Goal: Task Accomplishment & Management: Complete application form

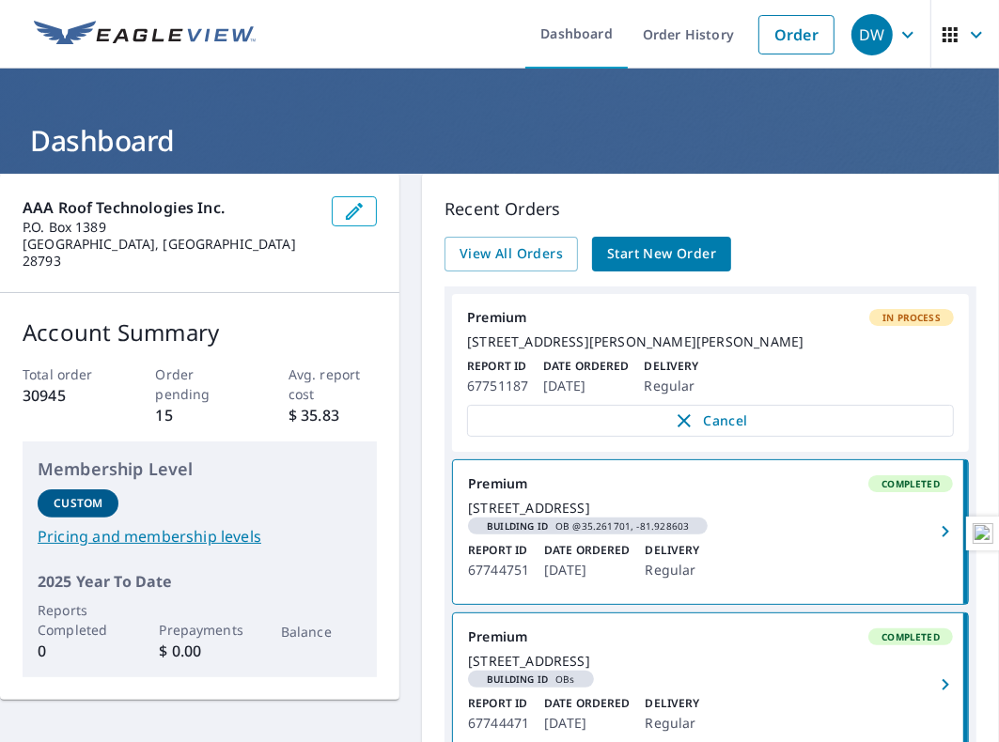
click at [658, 258] on span "Start New Order" at bounding box center [661, 253] width 109 height 23
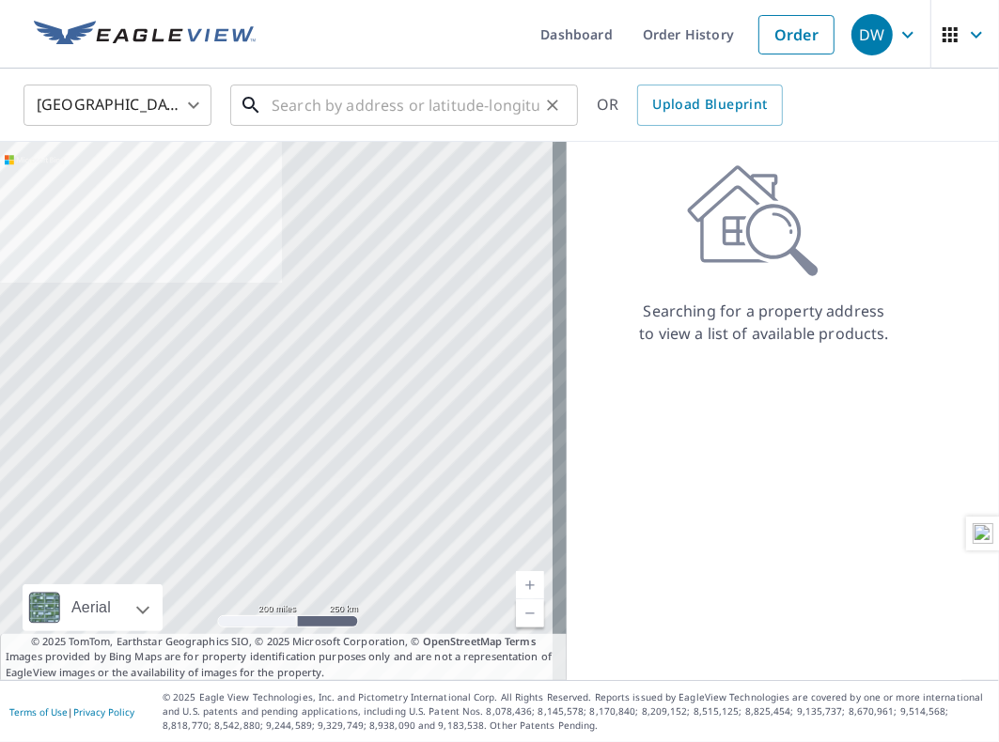
click at [350, 109] on input "text" at bounding box center [406, 105] width 268 height 53
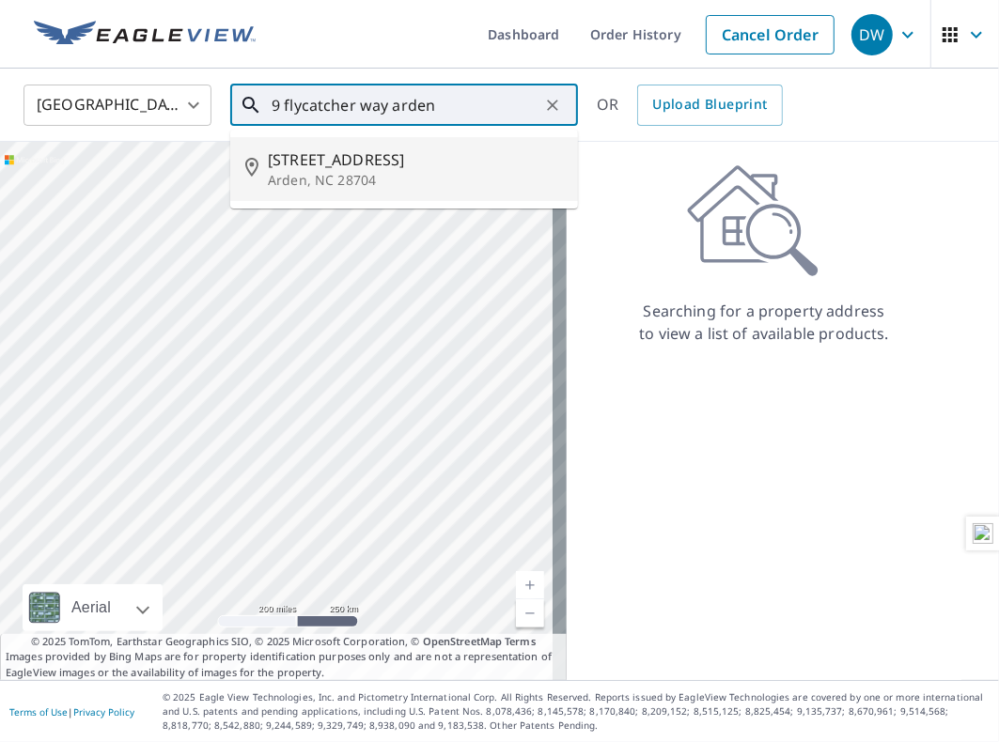
click at [351, 172] on p "Arden, NC 28704" at bounding box center [415, 180] width 295 height 19
type input "[STREET_ADDRESS]"
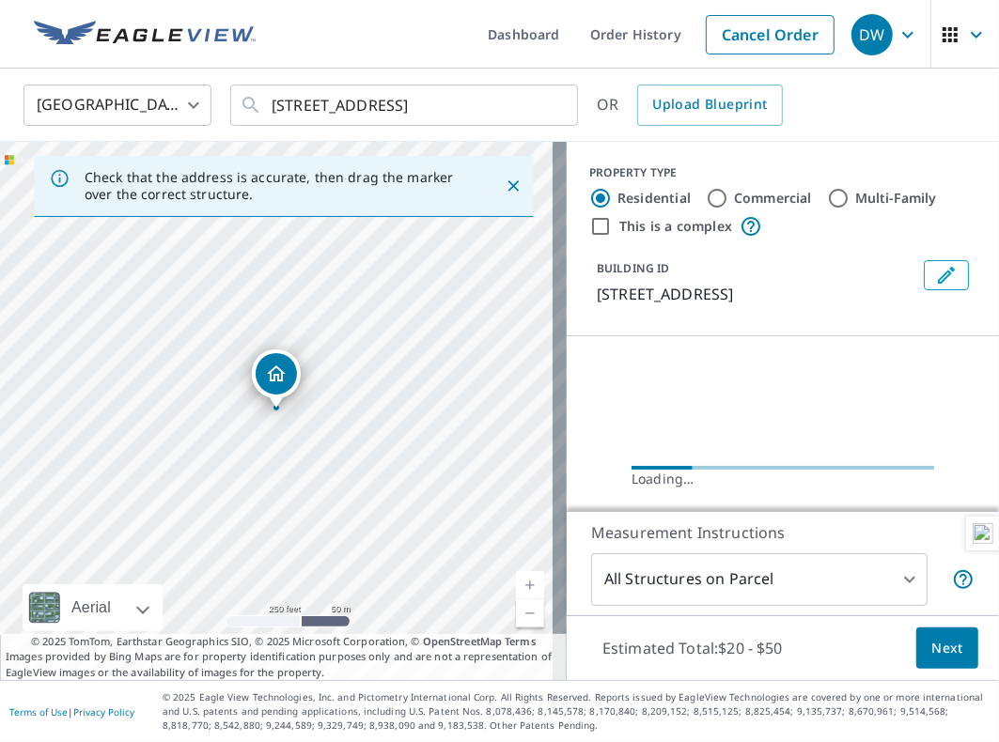
click at [504, 188] on icon "Close" at bounding box center [513, 186] width 19 height 19
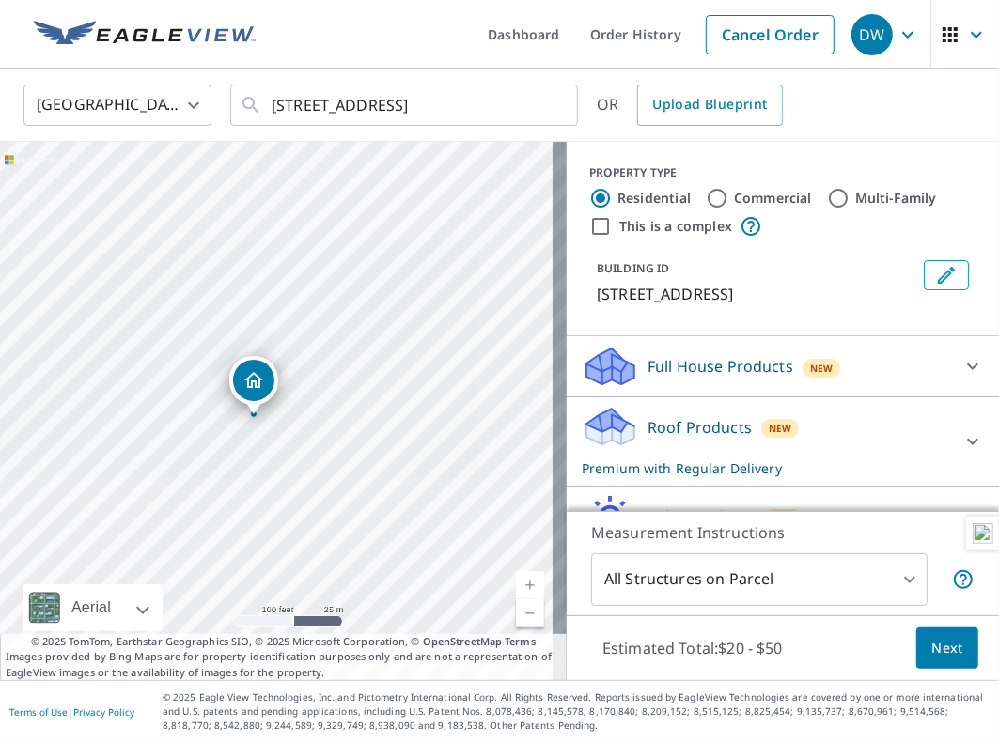
scroll to position [71, 0]
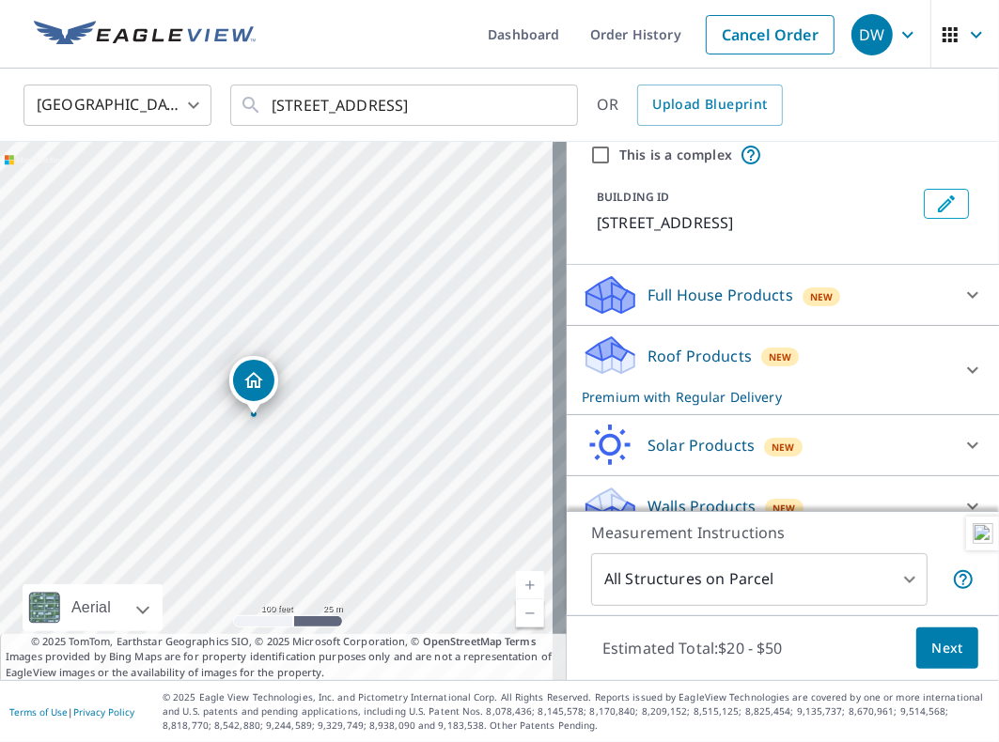
click at [934, 651] on span "Next" at bounding box center [947, 648] width 32 height 23
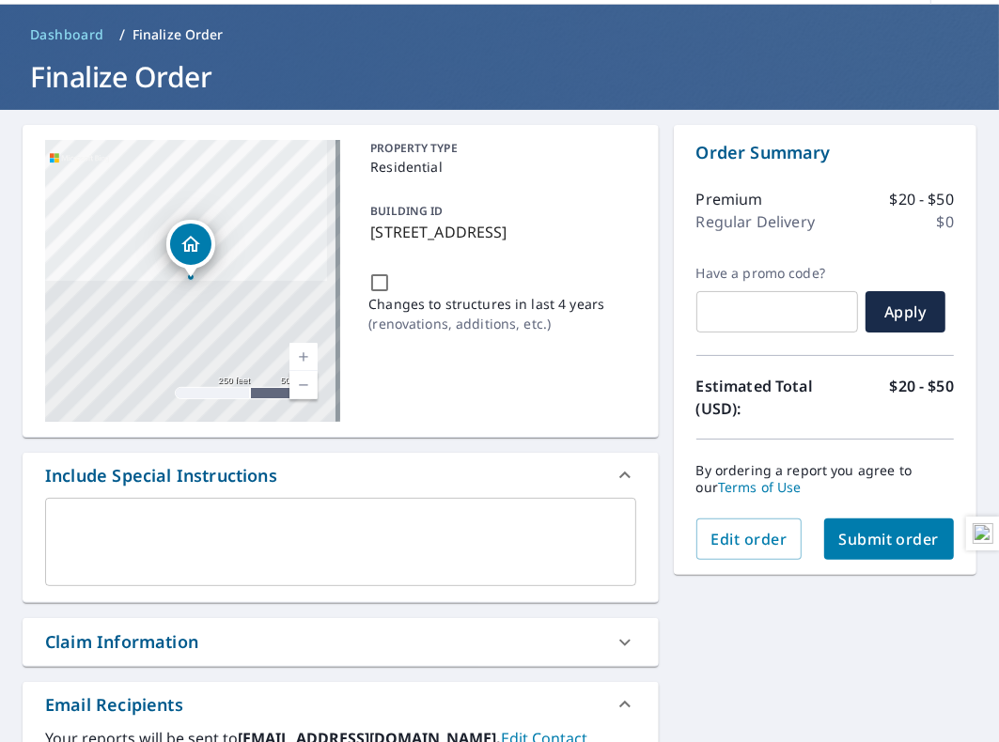
scroll to position [93, 0]
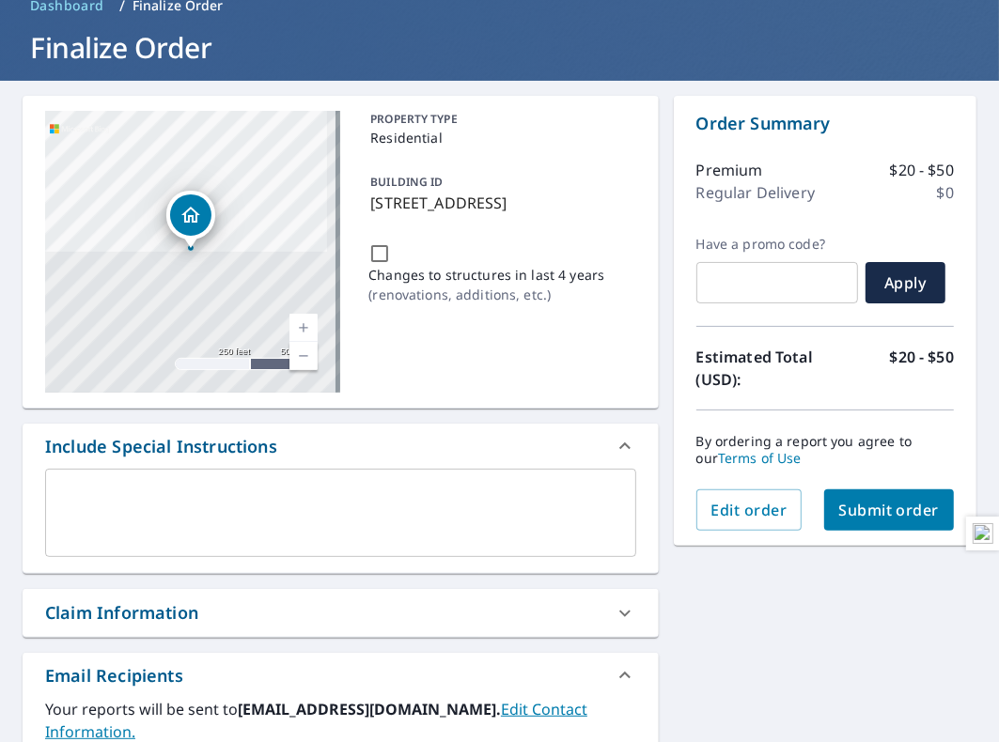
click at [269, 604] on div "Claim Information" at bounding box center [323, 612] width 557 height 25
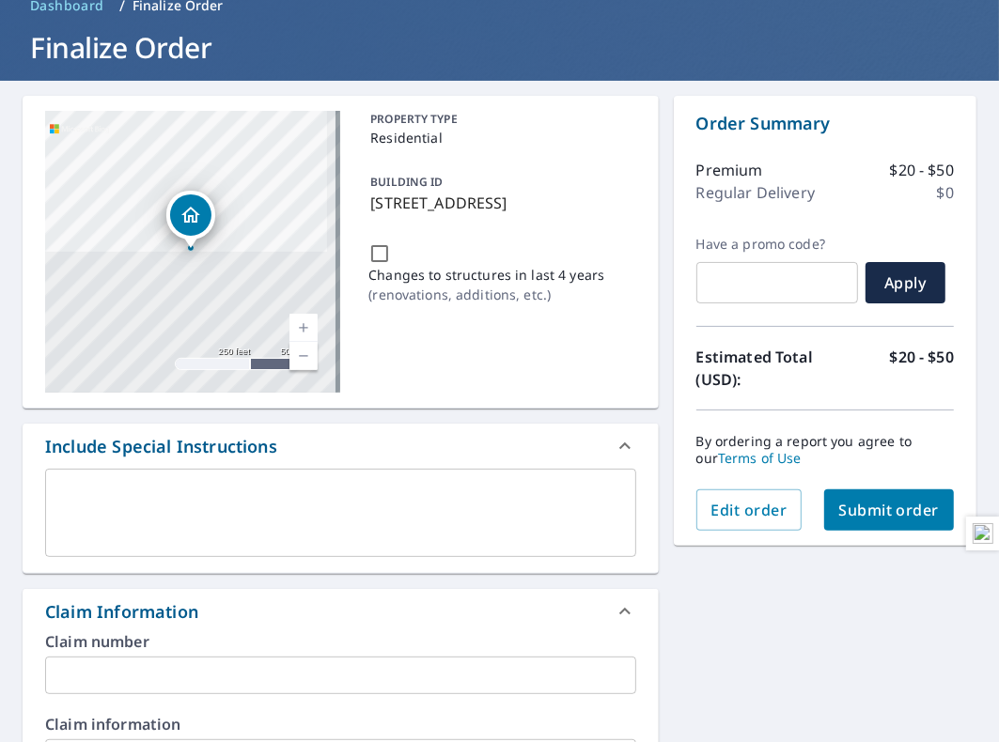
click at [174, 682] on input "text" at bounding box center [340, 676] width 591 height 38
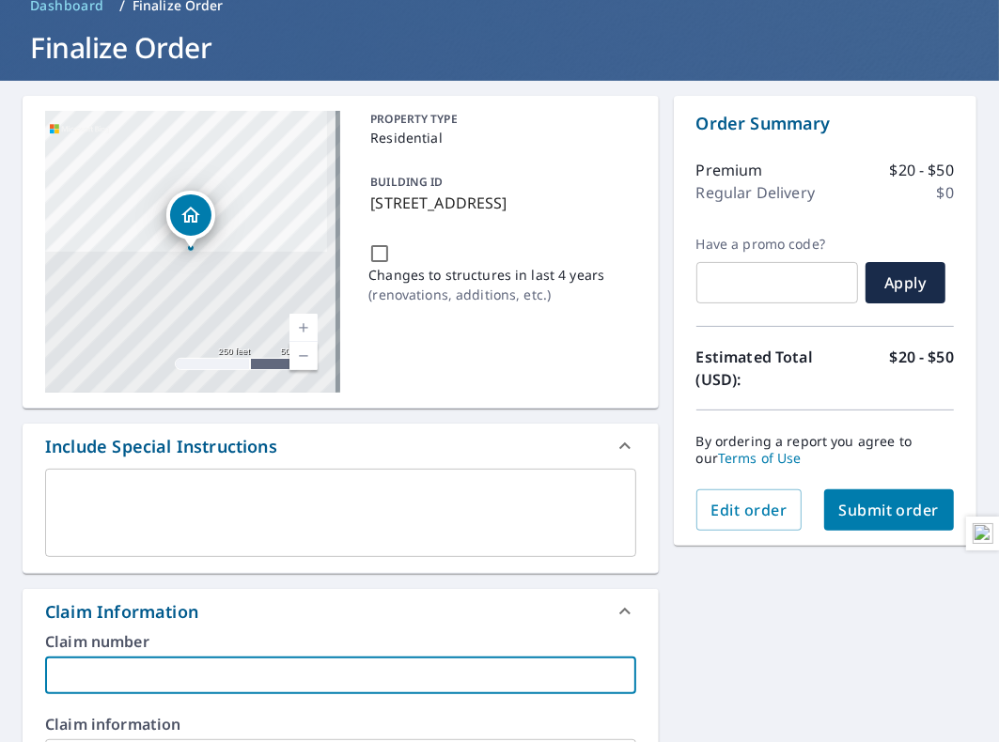
paste input "Audubon Place #9 WoNum # 25-2322"
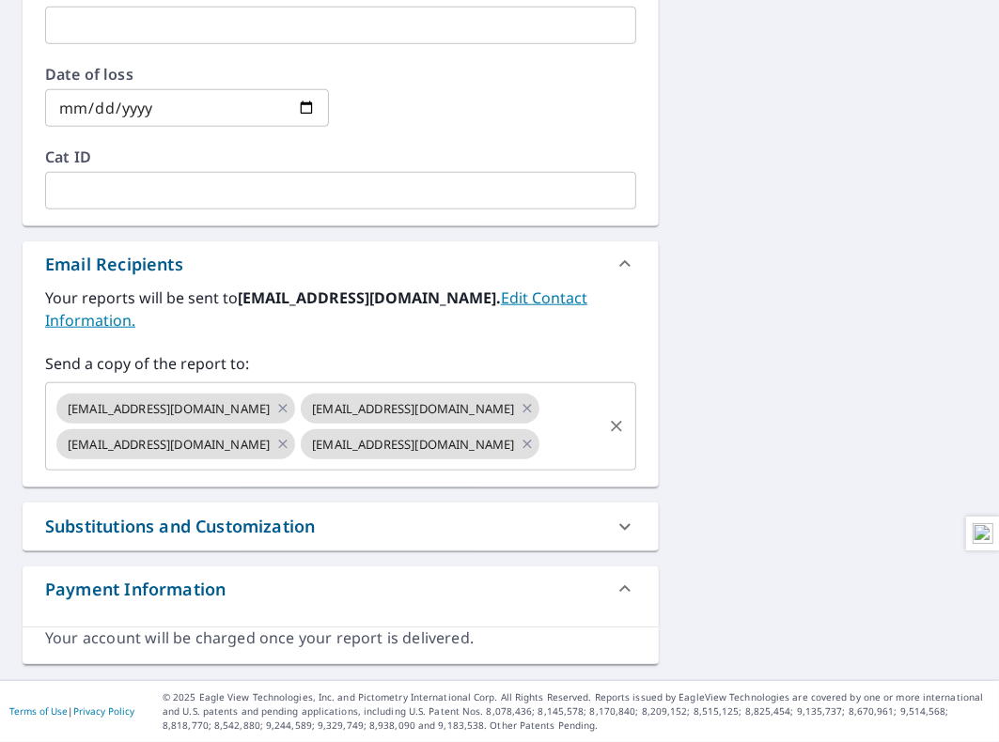
scroll to position [979, 0]
click at [520, 443] on icon at bounding box center [527, 444] width 15 height 21
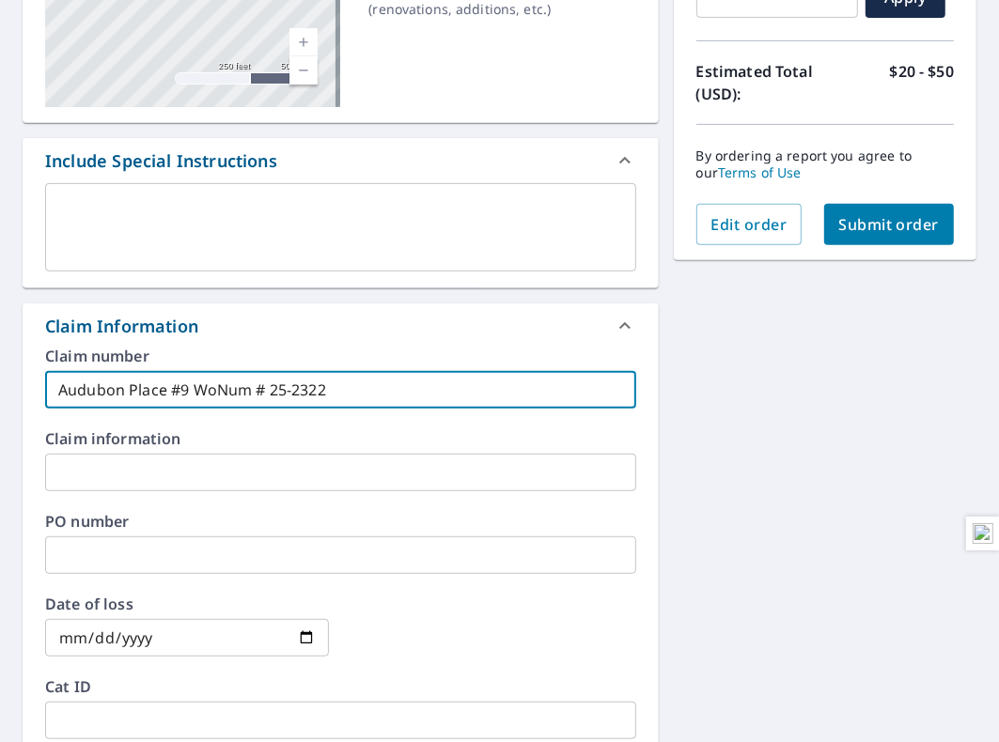
scroll to position [98, 0]
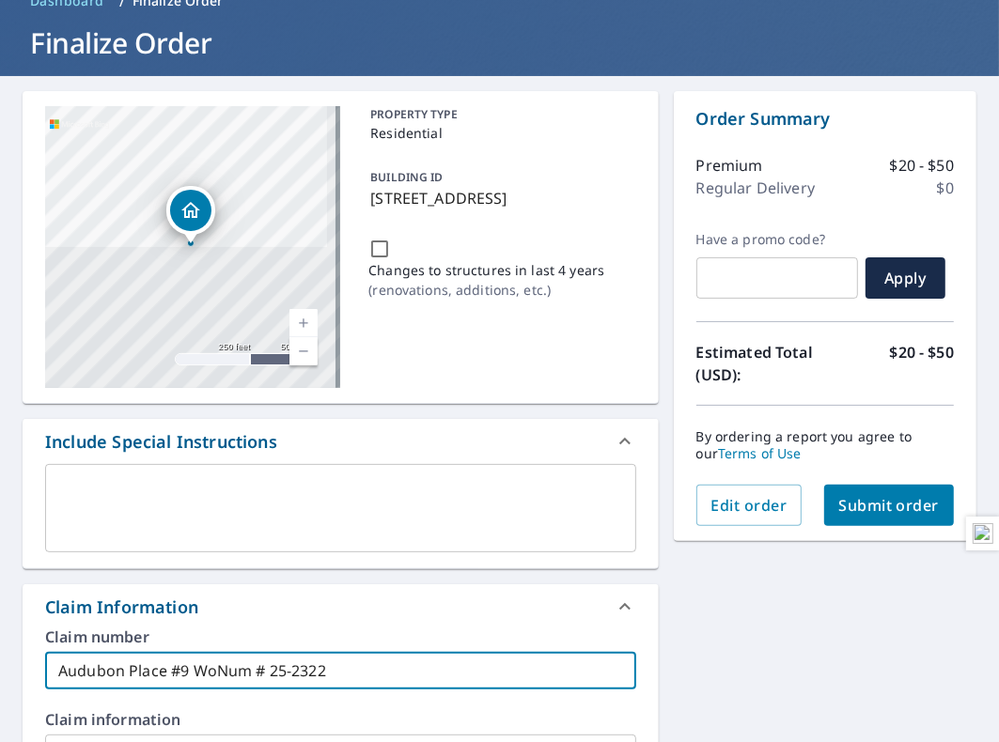
type input "Audubon Place #9 WoNum # 25-2322"
click at [892, 510] on span "Submit order" at bounding box center [889, 505] width 101 height 21
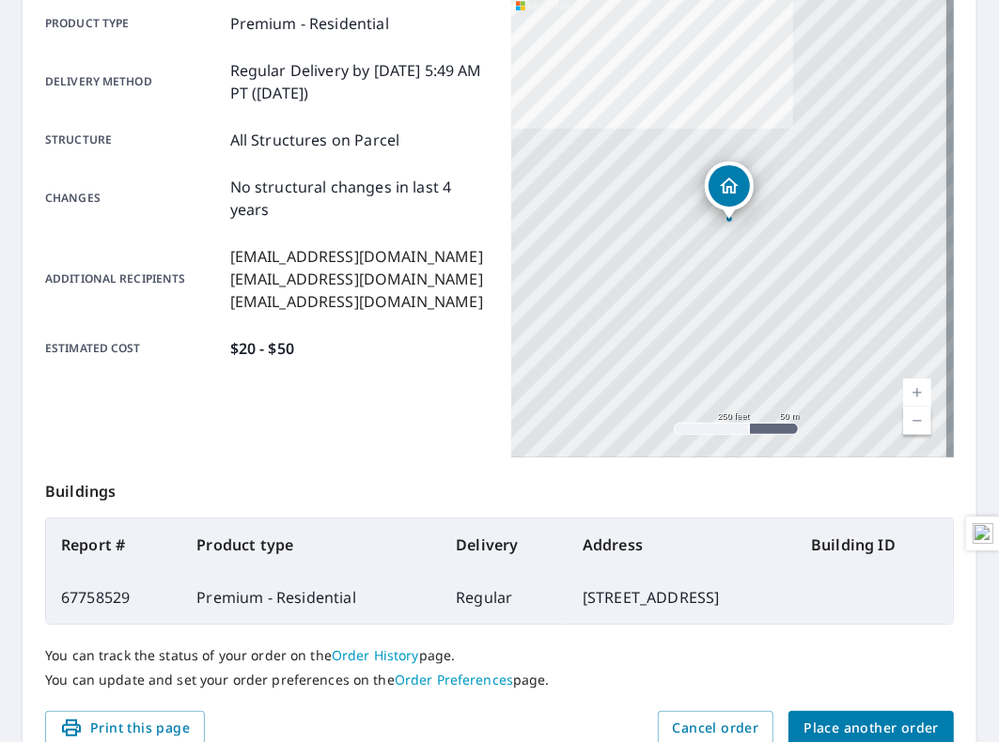
scroll to position [286, 0]
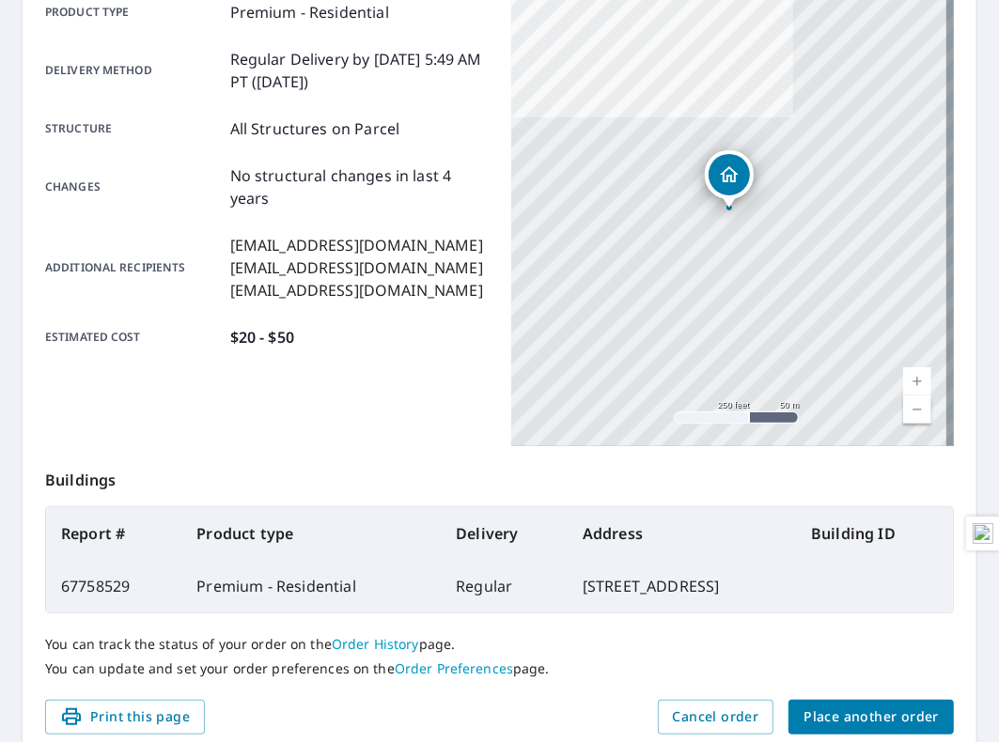
click at [101, 587] on td "67758529" at bounding box center [113, 586] width 135 height 53
copy td "67758529"
